Goal: Navigation & Orientation: Find specific page/section

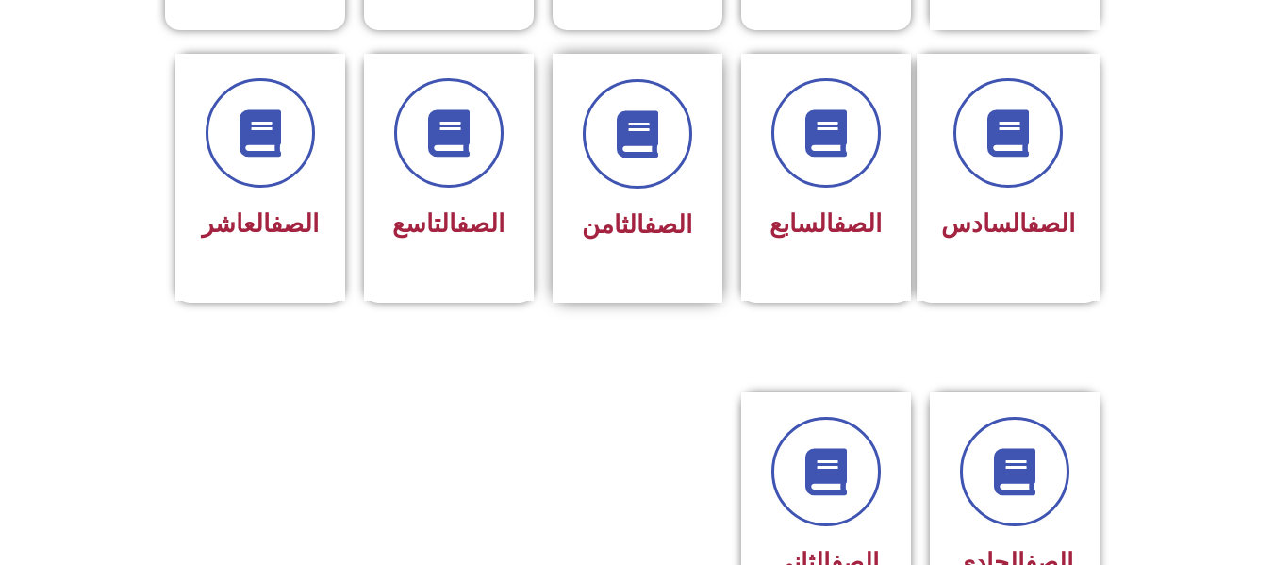
scroll to position [849, 0]
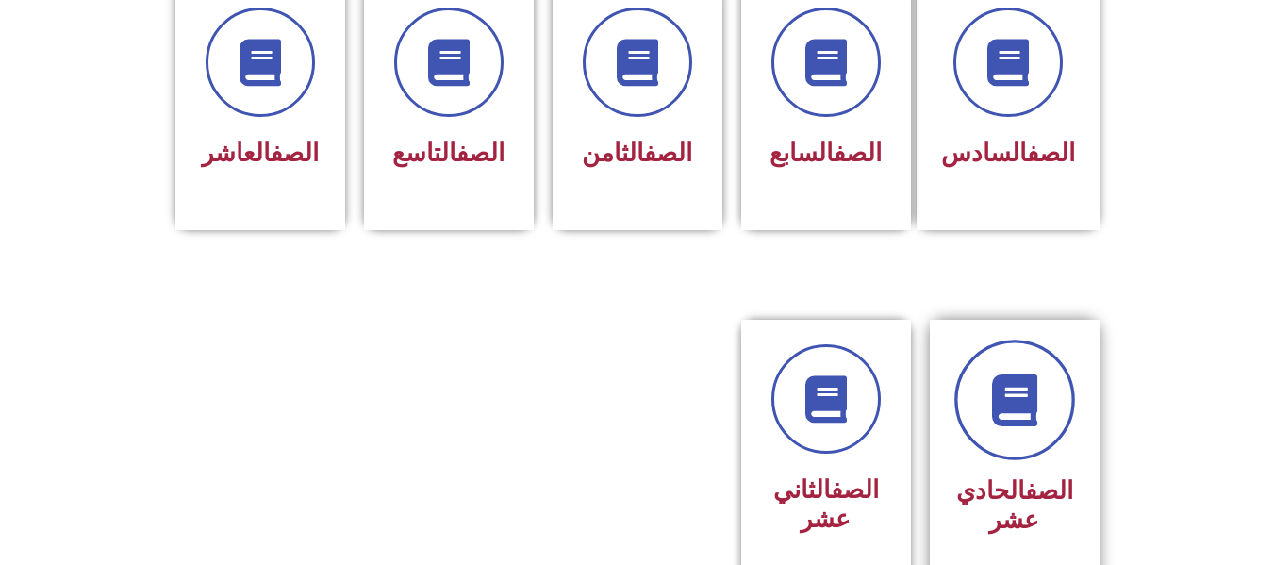
click at [1009, 374] on icon at bounding box center [1014, 400] width 52 height 52
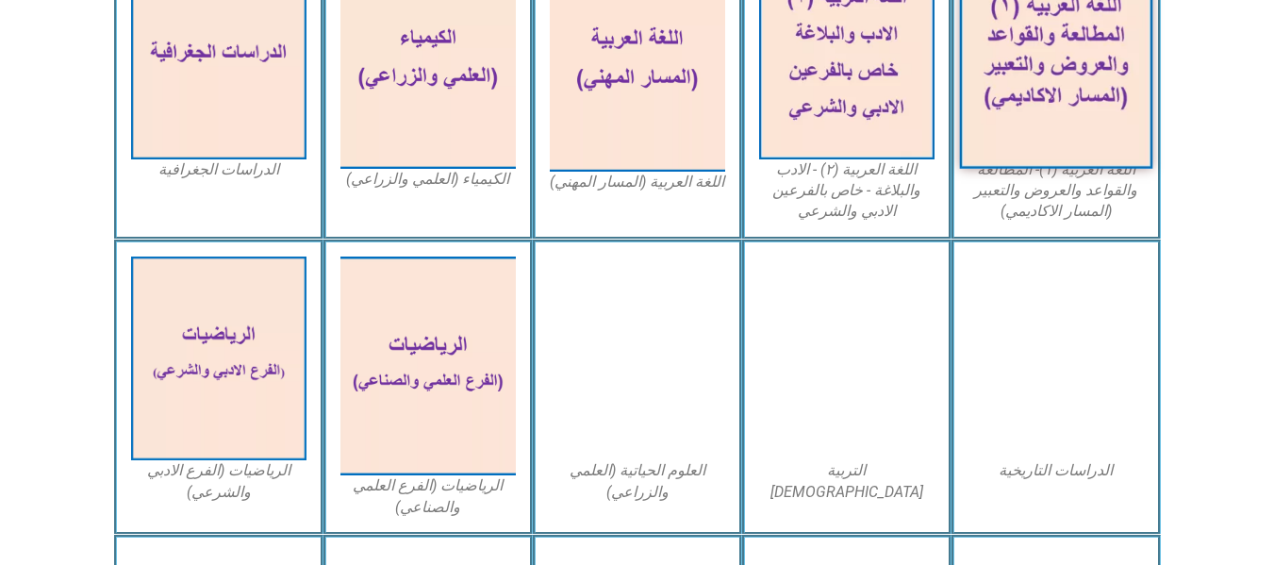
scroll to position [660, 0]
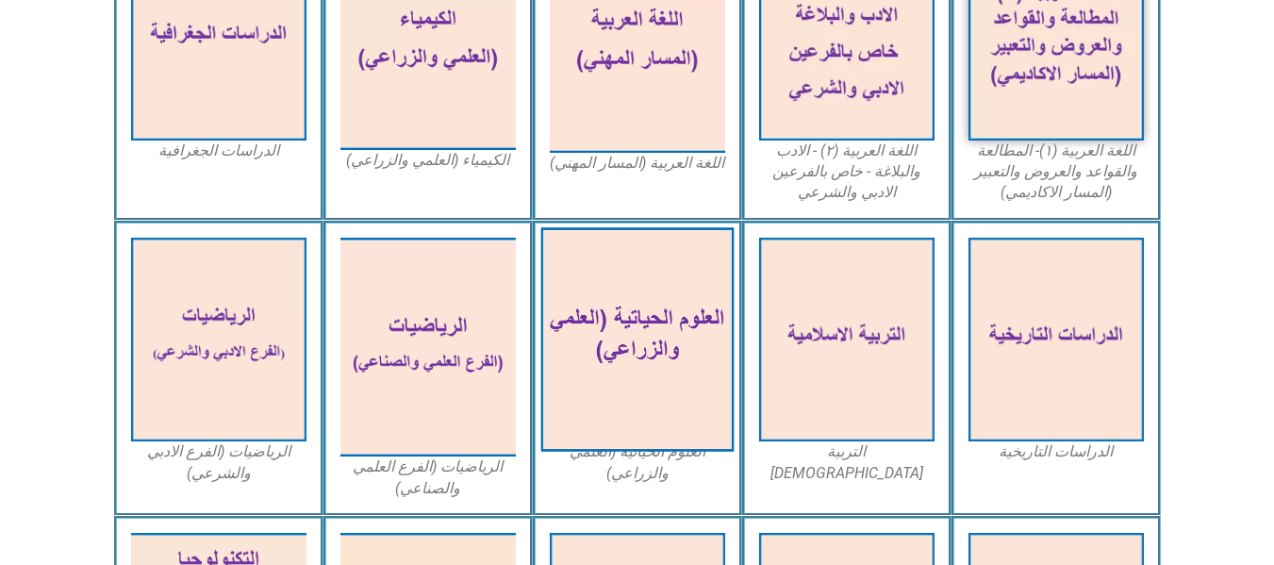
click at [632, 350] on img at bounding box center [636, 339] width 193 height 224
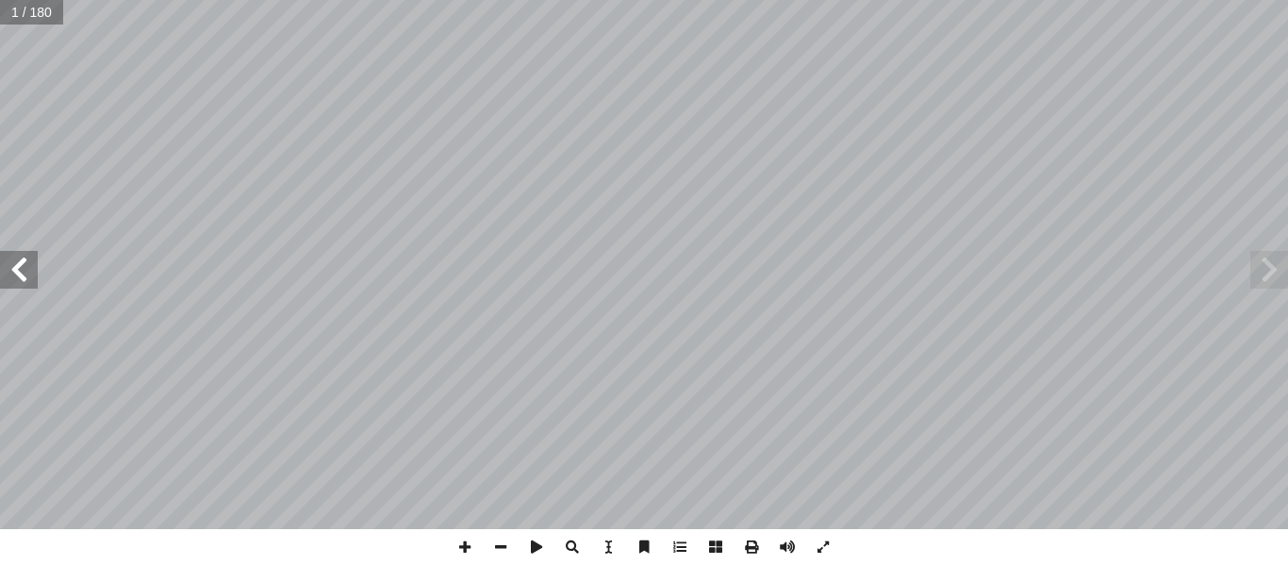
click at [1262, 279] on span at bounding box center [1269, 270] width 38 height 38
click at [22, 269] on span at bounding box center [19, 270] width 38 height 38
click at [25, 255] on span at bounding box center [19, 270] width 38 height 38
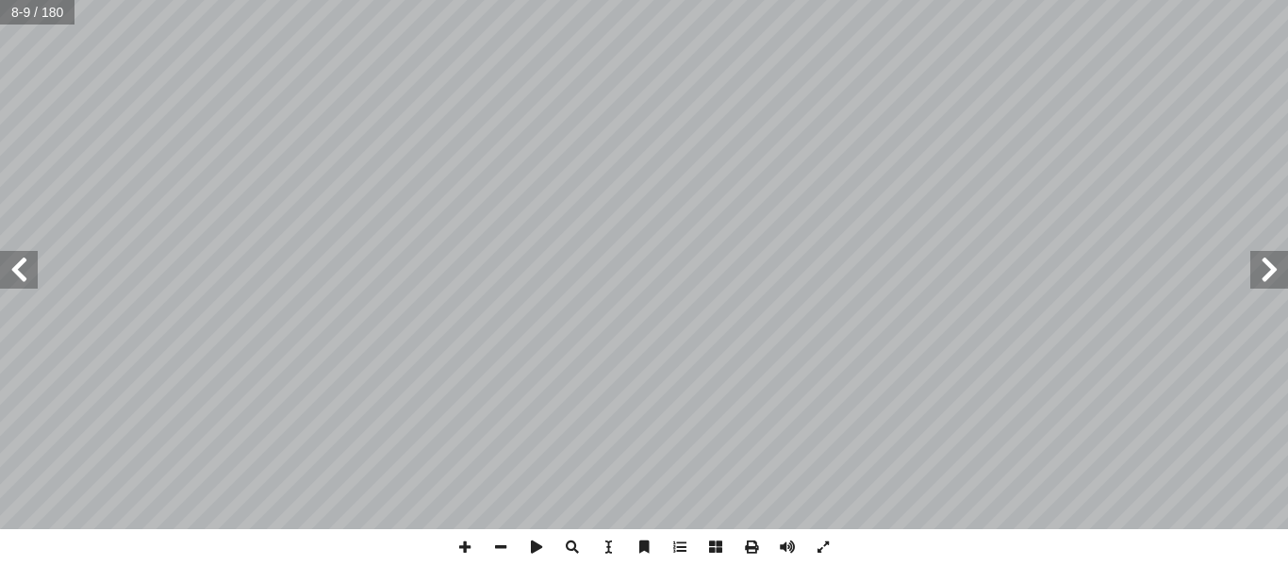
click at [11, 268] on span at bounding box center [19, 270] width 38 height 38
